Goal: Navigation & Orientation: Find specific page/section

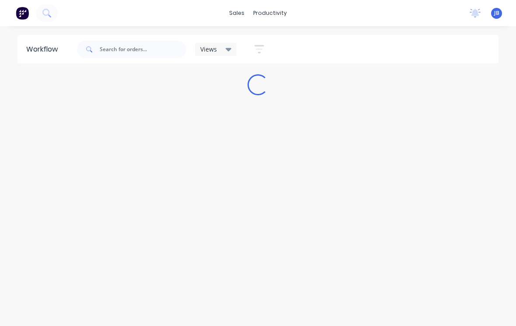
scroll to position [113, 127]
click at [75, 35] on div "Workflow Views Save new view None (Default) edit Show/Hide statuses Show line i…" at bounding box center [258, 172] width 516 height 274
click at [74, 35] on div "Workflow Views Save new view None (Default) edit Show/Hide statuses Show line i…" at bounding box center [258, 172] width 516 height 274
click at [73, 35] on div "Workflow Views Save new view None (Default) edit Show/Hide statuses Show line i…" at bounding box center [258, 172] width 516 height 274
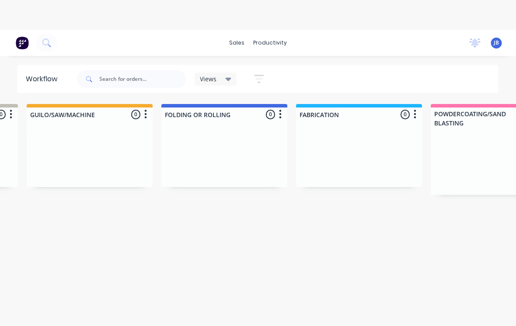
scroll to position [0, 396]
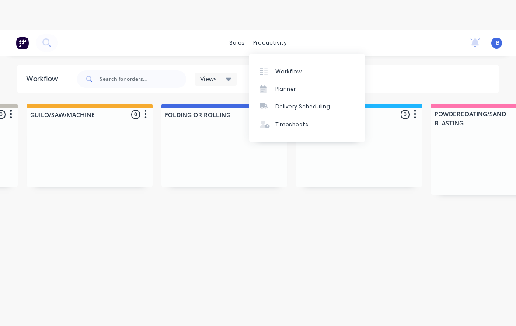
click at [281, 75] on div "Workflow" at bounding box center [289, 72] width 26 height 8
click at [274, 84] on link "Planner" at bounding box center [307, 88] width 116 height 17
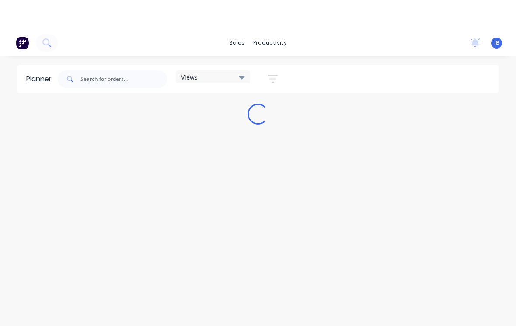
click at [276, 80] on icon "button" at bounding box center [273, 78] width 10 height 11
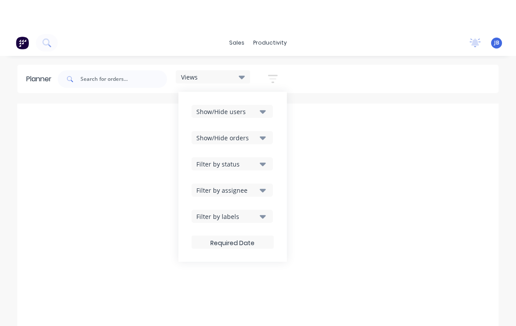
scroll to position [0, 1400]
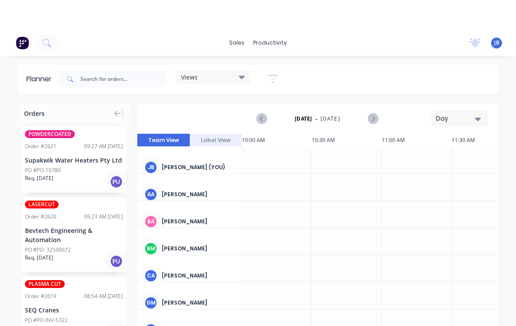
click at [257, 57] on div "sales productivity sales Sales Orders Customers Price Level Manager productivit…" at bounding box center [258, 193] width 516 height 326
click at [269, 65] on link "Workflow" at bounding box center [307, 71] width 116 height 17
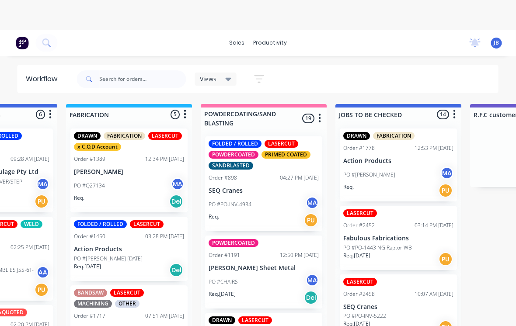
scroll to position [0, 626]
